Goal: Transaction & Acquisition: Subscribe to service/newsletter

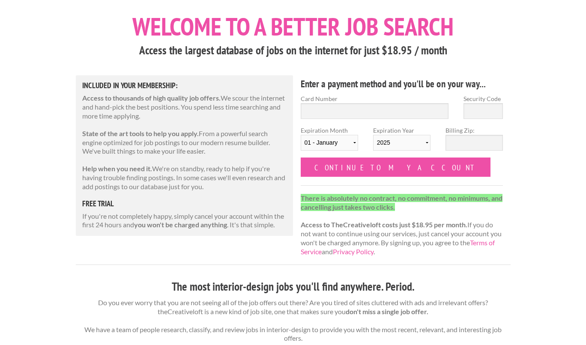
scroll to position [41, 0]
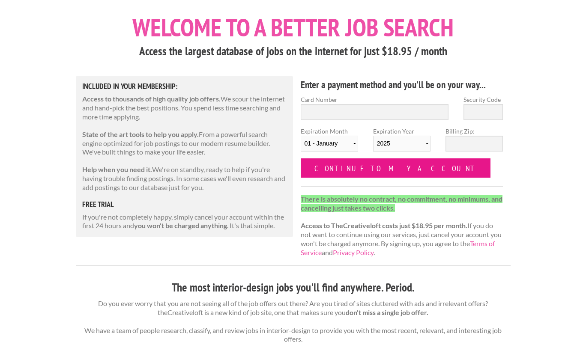
click at [350, 165] on input "Continue to my account" at bounding box center [396, 168] width 190 height 19
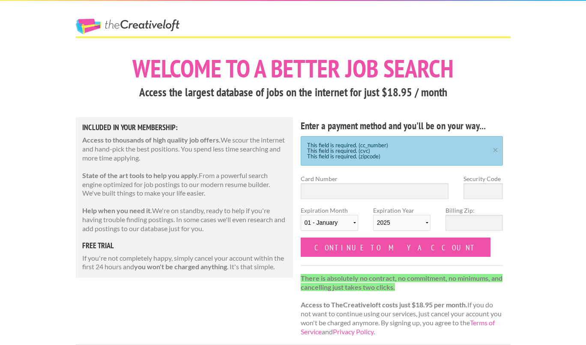
click at [146, 24] on link "The Creative Loft" at bounding box center [128, 26] width 104 height 15
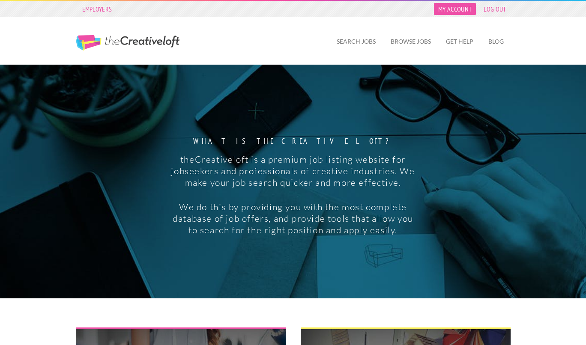
click at [463, 10] on link "My Account" at bounding box center [455, 9] width 42 height 12
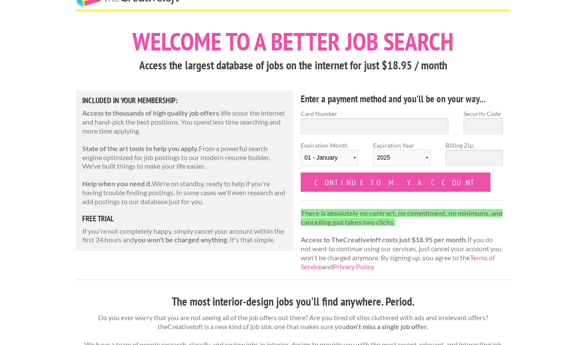
scroll to position [29, 0]
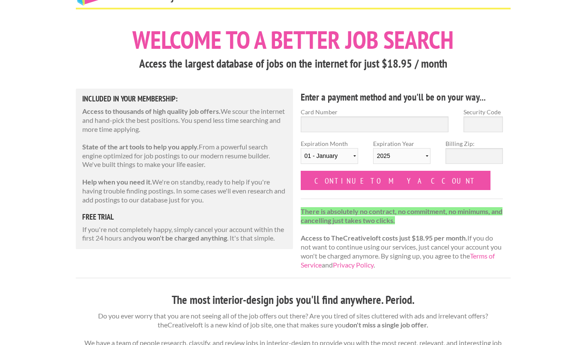
click at [369, 206] on div "Enter a payment method and you'll be on your way... Card Number Security Code E…" at bounding box center [402, 183] width 218 height 189
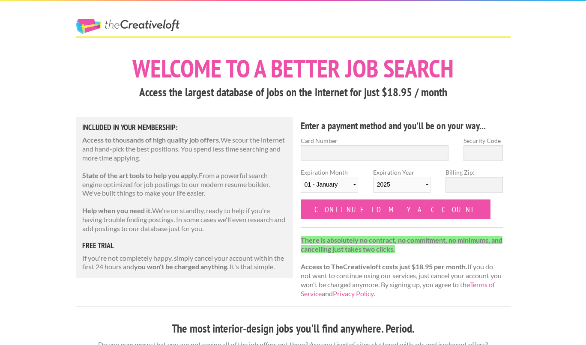
scroll to position [0, 0]
click at [159, 21] on link "The Creative Loft" at bounding box center [128, 26] width 104 height 15
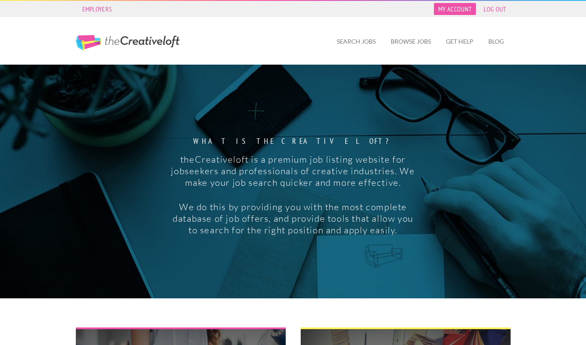
click at [462, 3] on link "My Account" at bounding box center [455, 9] width 42 height 12
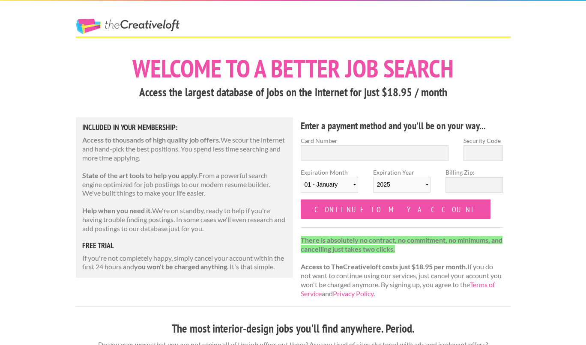
click at [117, 15] on div "The Creative Loft" at bounding box center [143, 19] width 150 height 36
click at [125, 28] on link "The Creative Loft" at bounding box center [128, 26] width 104 height 15
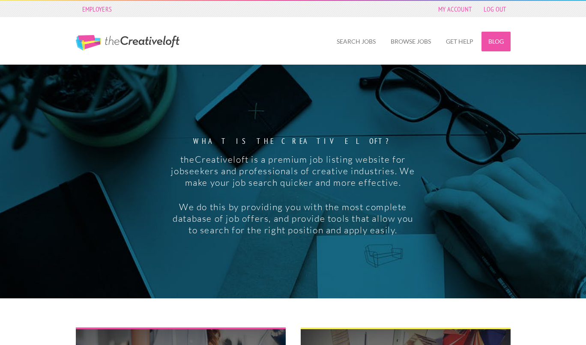
click at [495, 39] on link "Blog" at bounding box center [496, 42] width 29 height 20
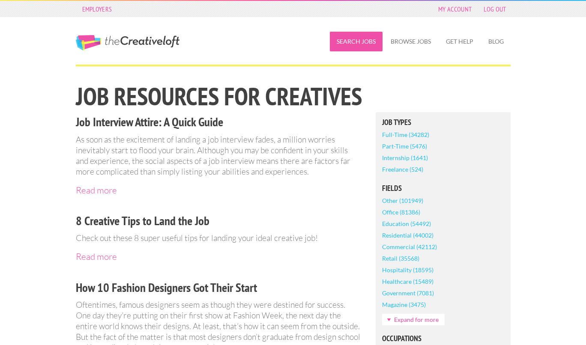
click at [363, 44] on link "Search Jobs" at bounding box center [356, 42] width 53 height 20
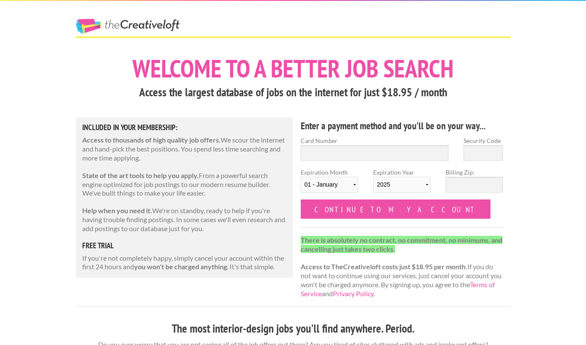
click at [142, 16] on div "The Creative Loft" at bounding box center [143, 19] width 150 height 36
click at [147, 27] on link "The Creative Loft" at bounding box center [128, 26] width 104 height 15
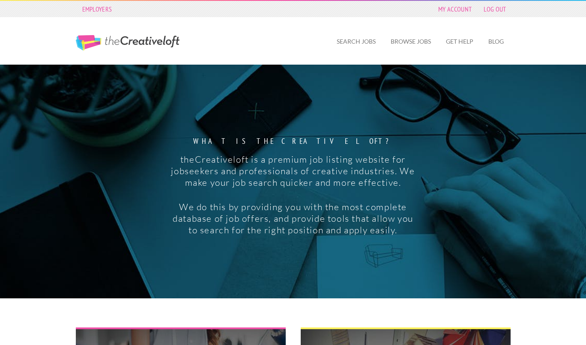
click at [480, 0] on hr at bounding box center [293, 0] width 586 height 1
click at [467, 42] on link "Get Help" at bounding box center [459, 42] width 41 height 20
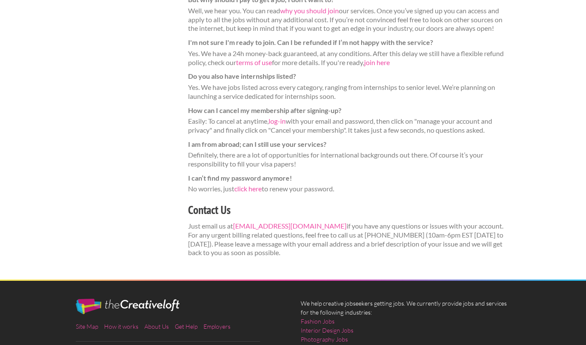
scroll to position [278, 0]
